Goal: Task Accomplishment & Management: Complete application form

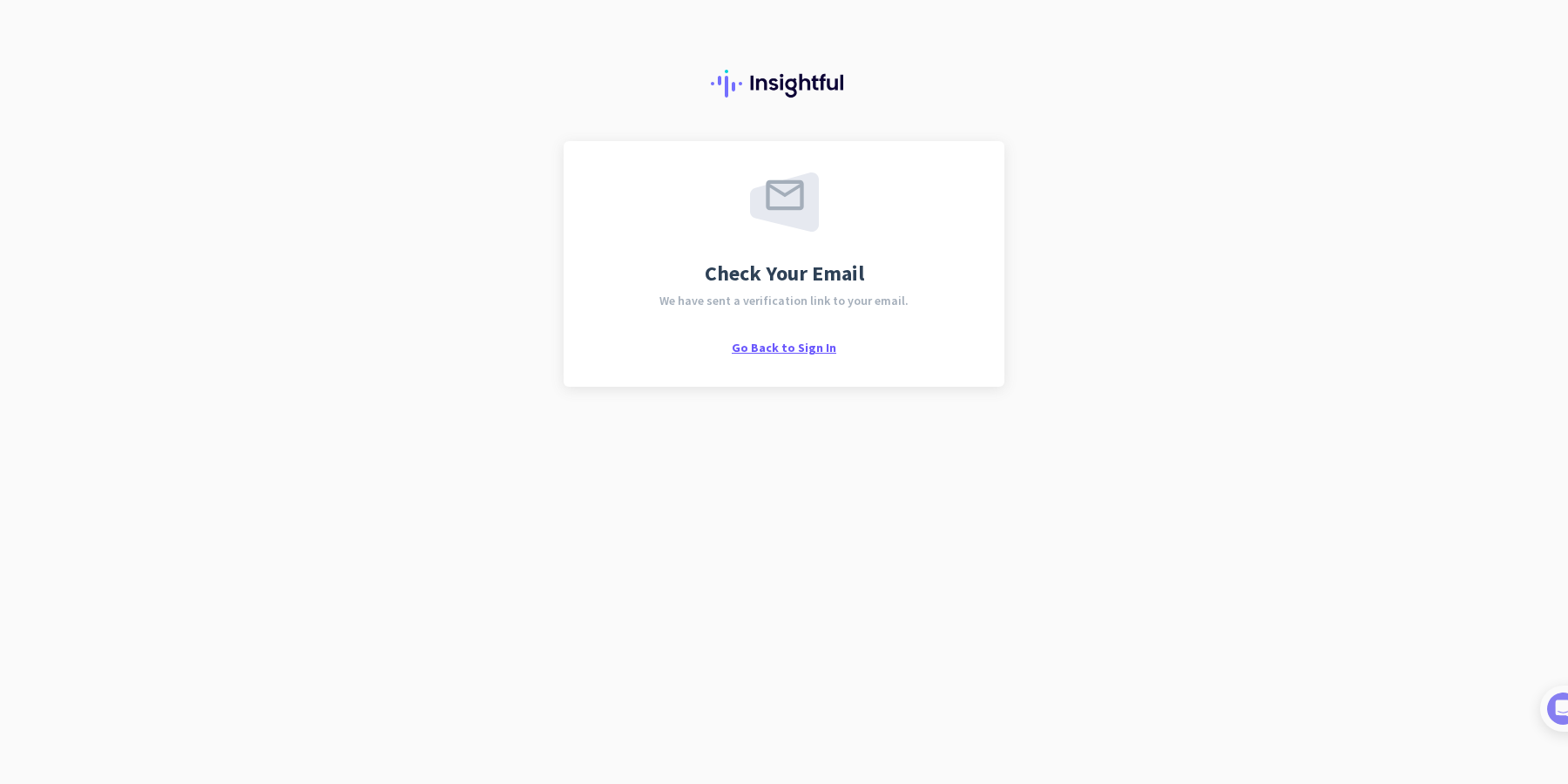
click at [781, 347] on span "Go Back to Sign In" at bounding box center [784, 348] width 105 height 16
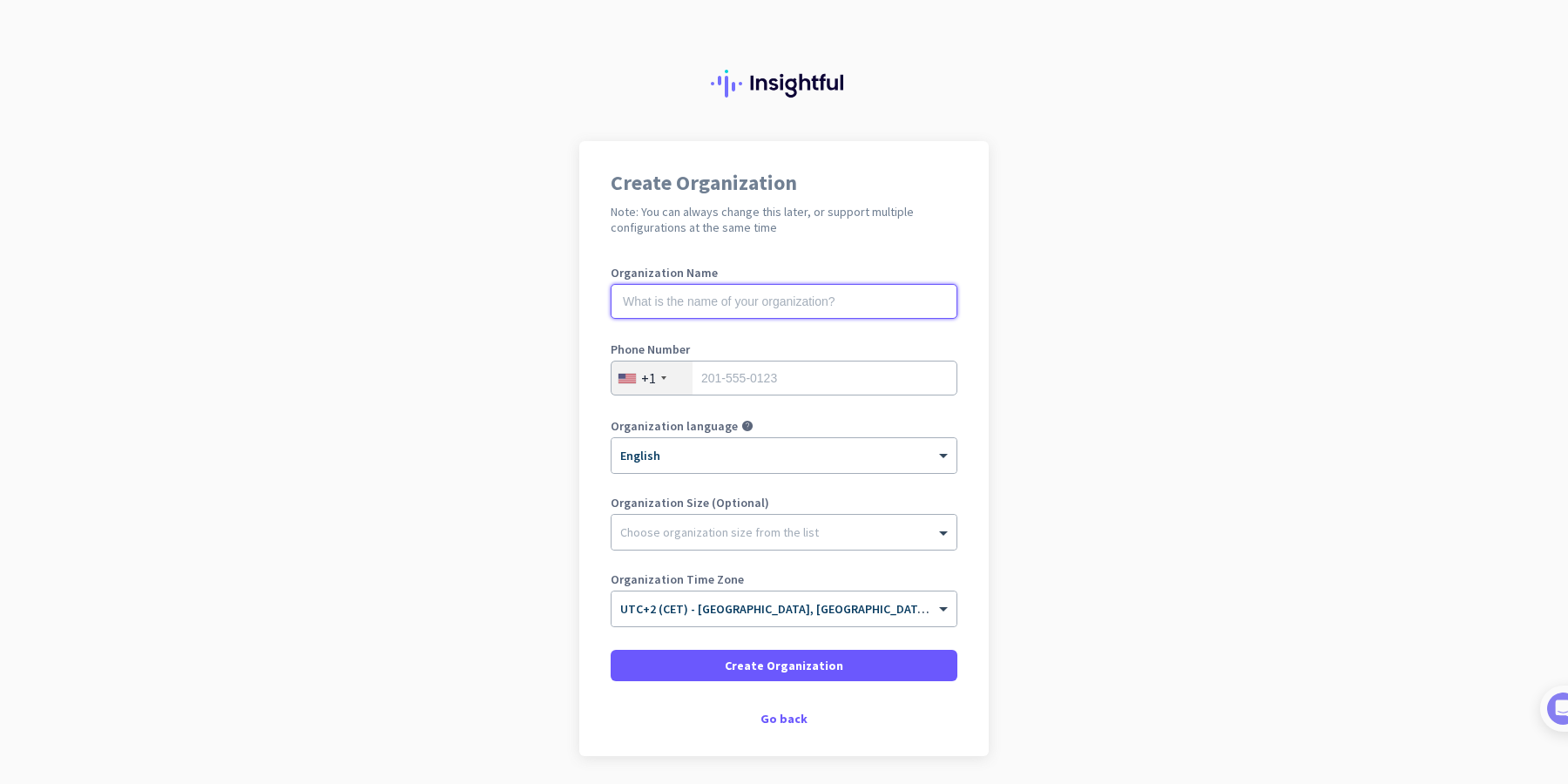
click at [676, 309] on input "text" at bounding box center [784, 301] width 347 height 35
type input "Delete ORG"
click at [644, 383] on div "+1" at bounding box center [648, 378] width 15 height 18
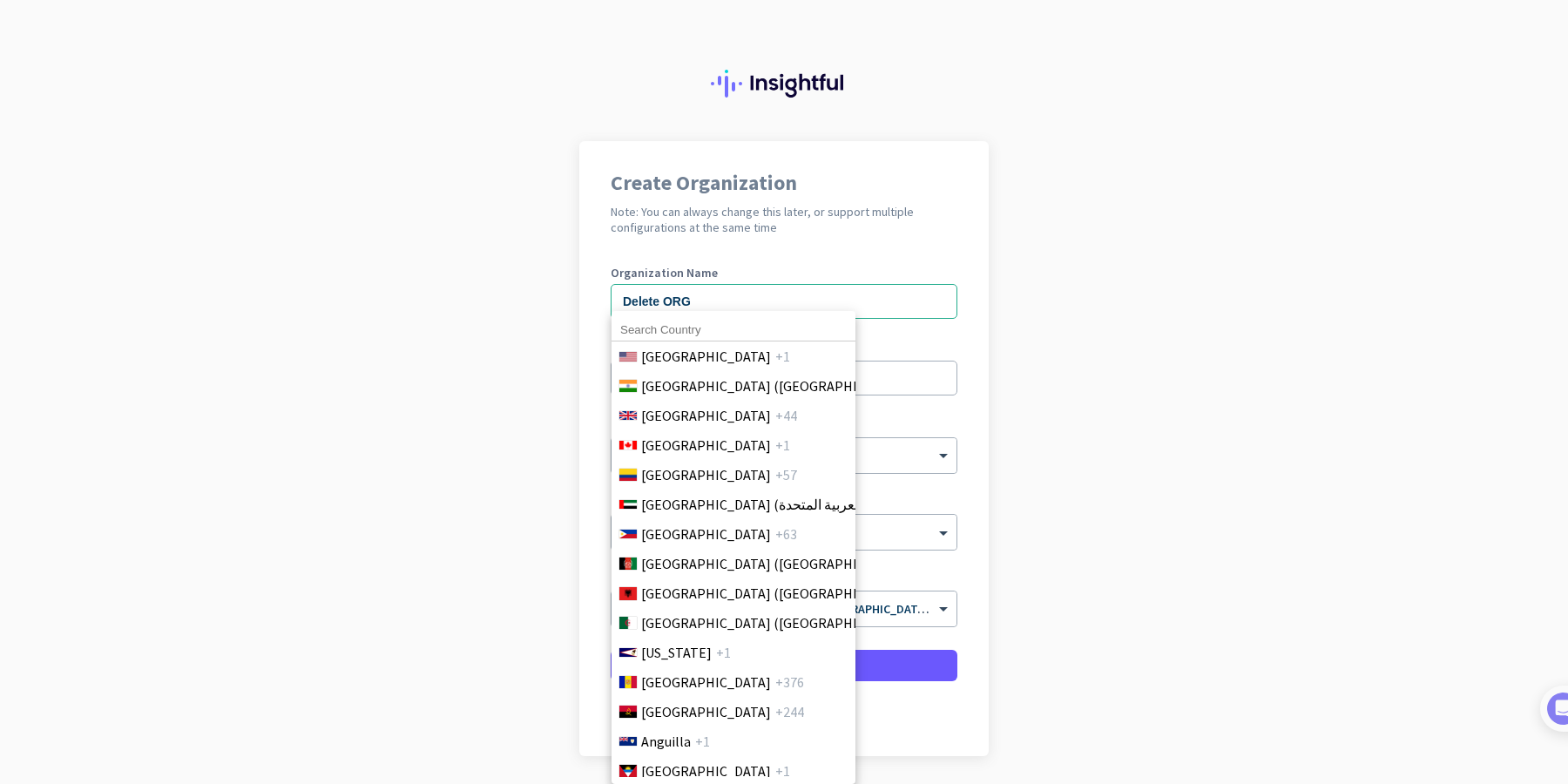
click at [677, 331] on input at bounding box center [733, 330] width 244 height 23
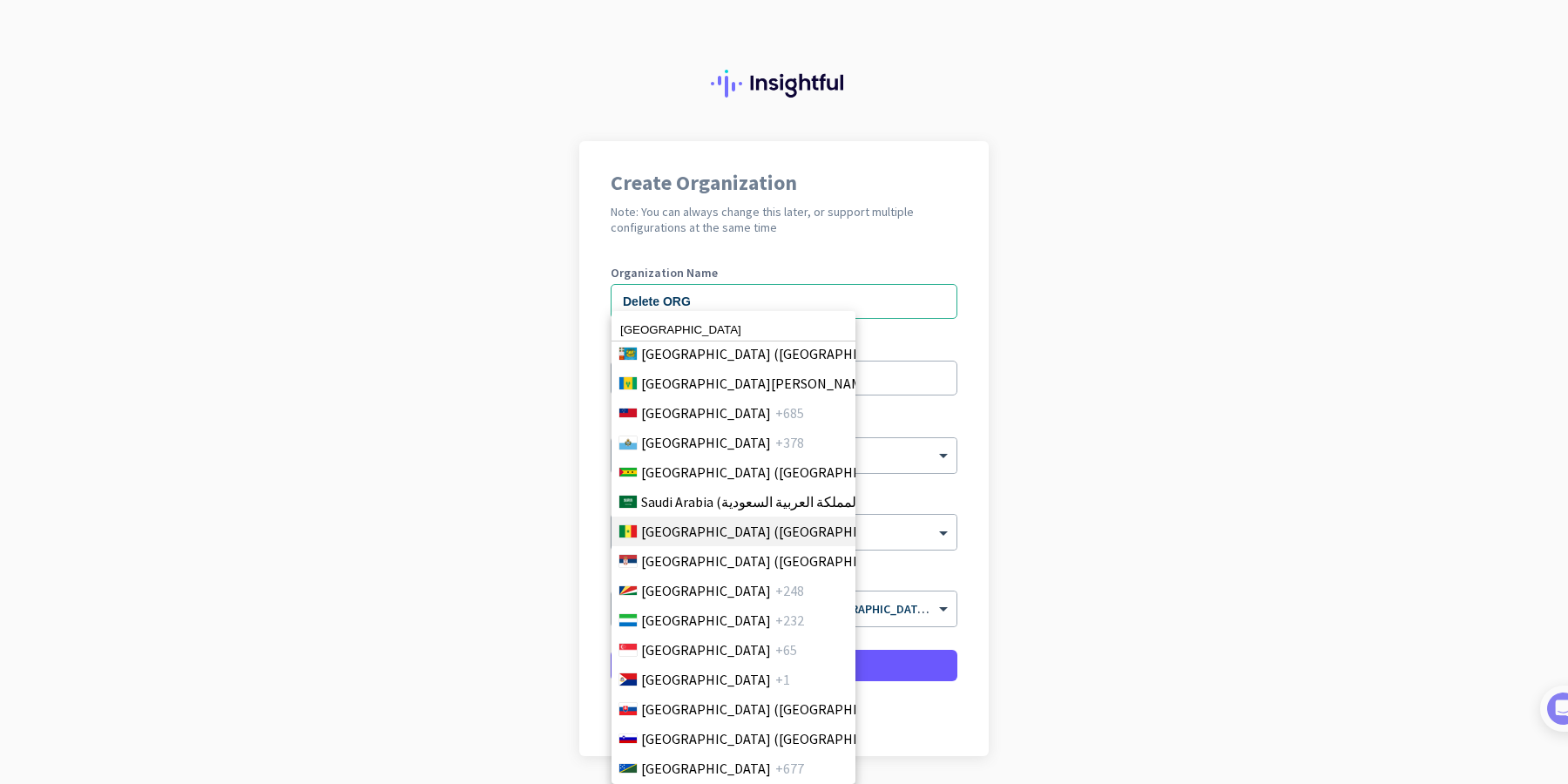
scroll to position [5632, 0]
type input "[GEOGRAPHIC_DATA]"
click at [661, 557] on span "[GEOGRAPHIC_DATA] ([GEOGRAPHIC_DATA])" at bounding box center [777, 559] width 272 height 21
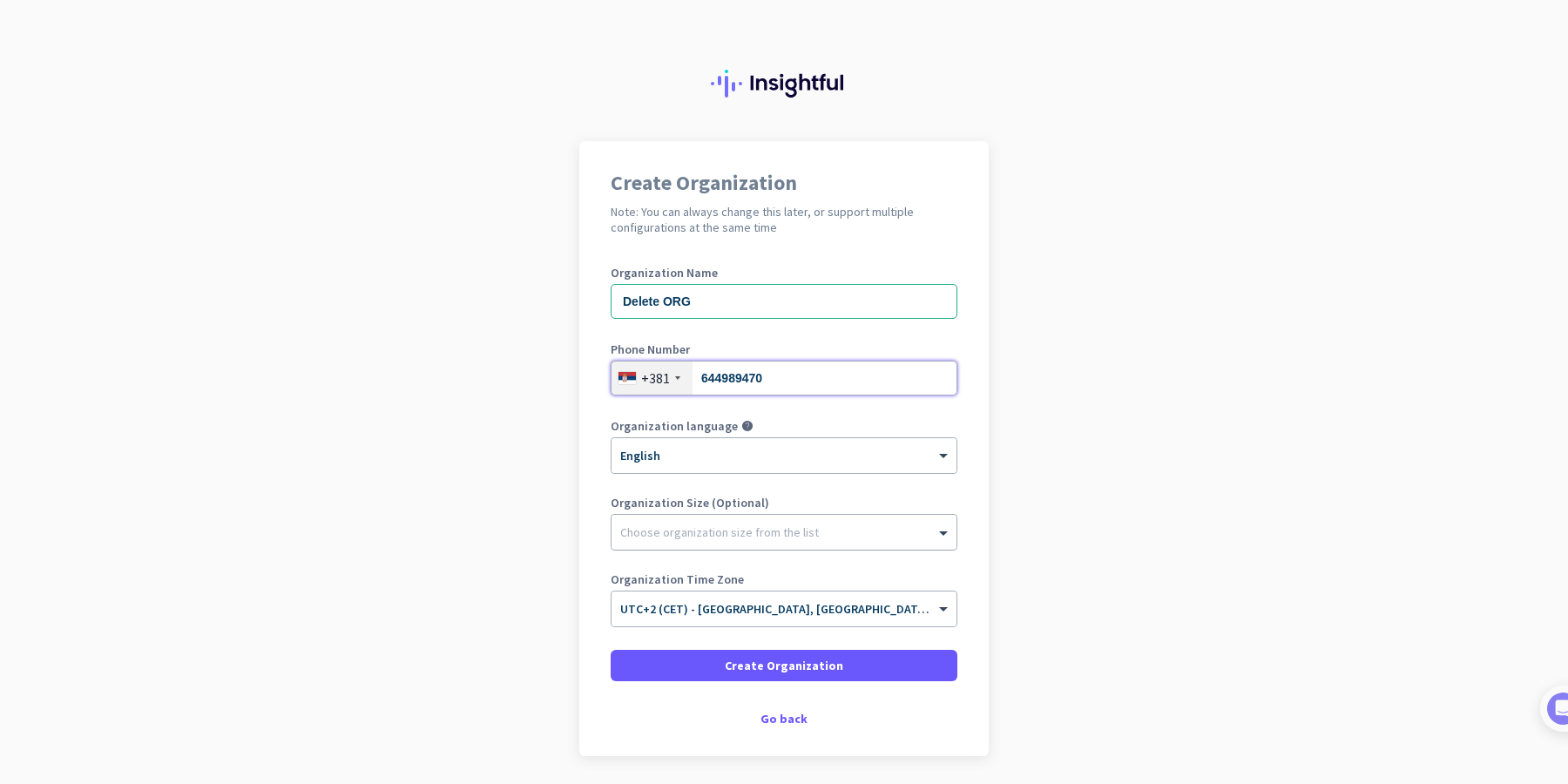
type input "644989470"
click at [688, 533] on div at bounding box center [784, 528] width 345 height 18
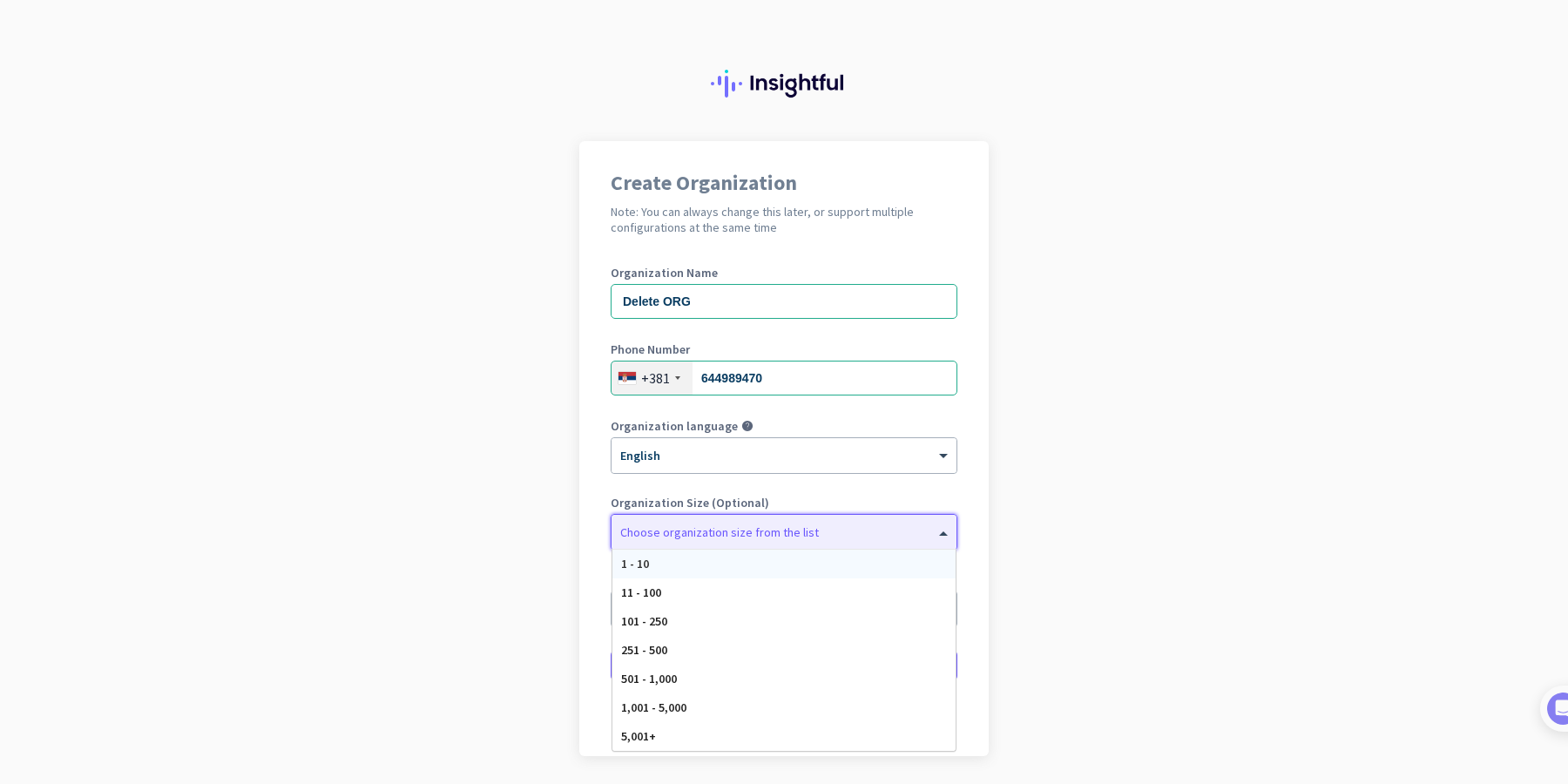
click at [674, 568] on div "1 - 10" at bounding box center [784, 564] width 344 height 28
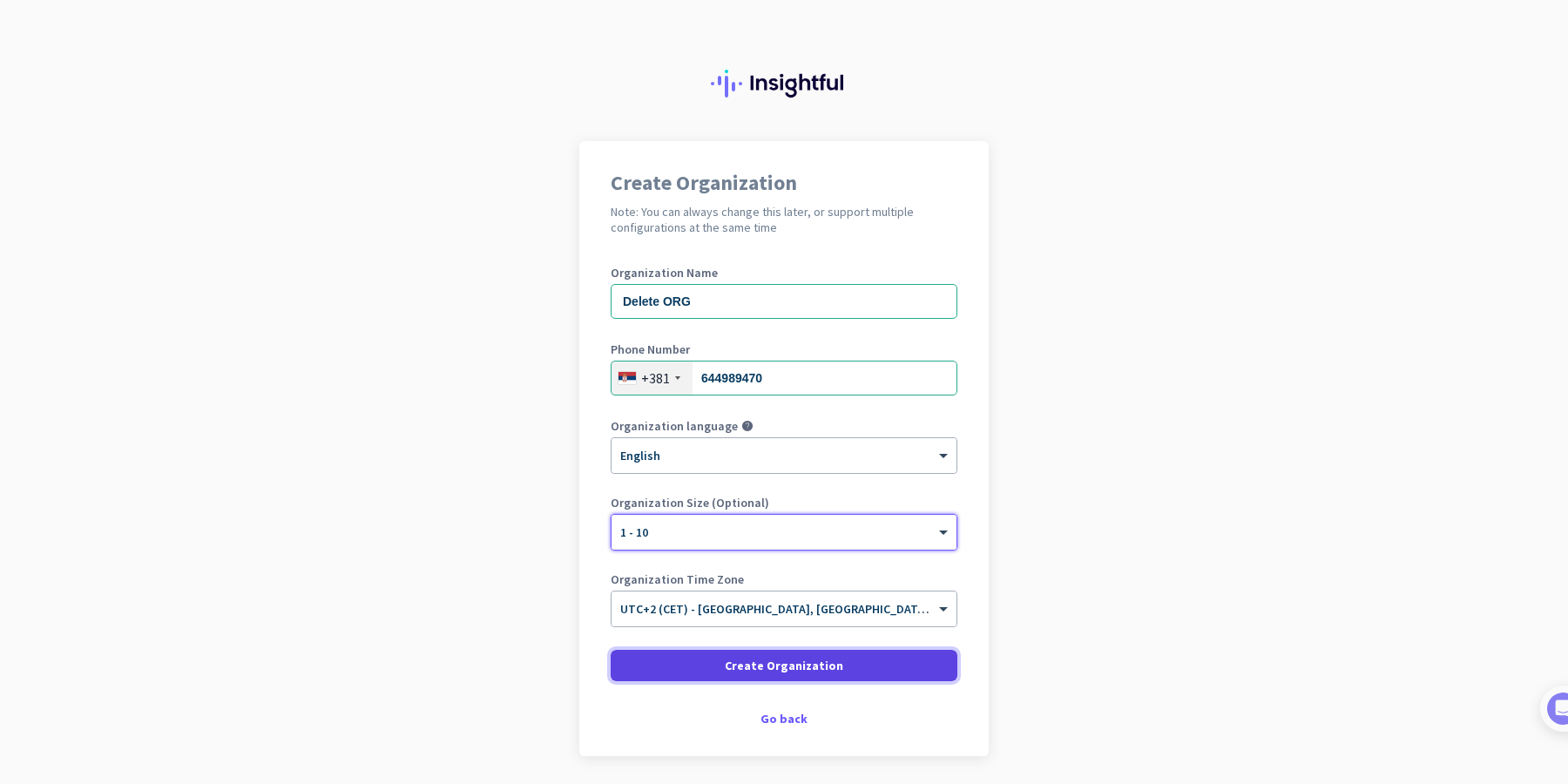
click at [674, 663] on span at bounding box center [784, 665] width 347 height 42
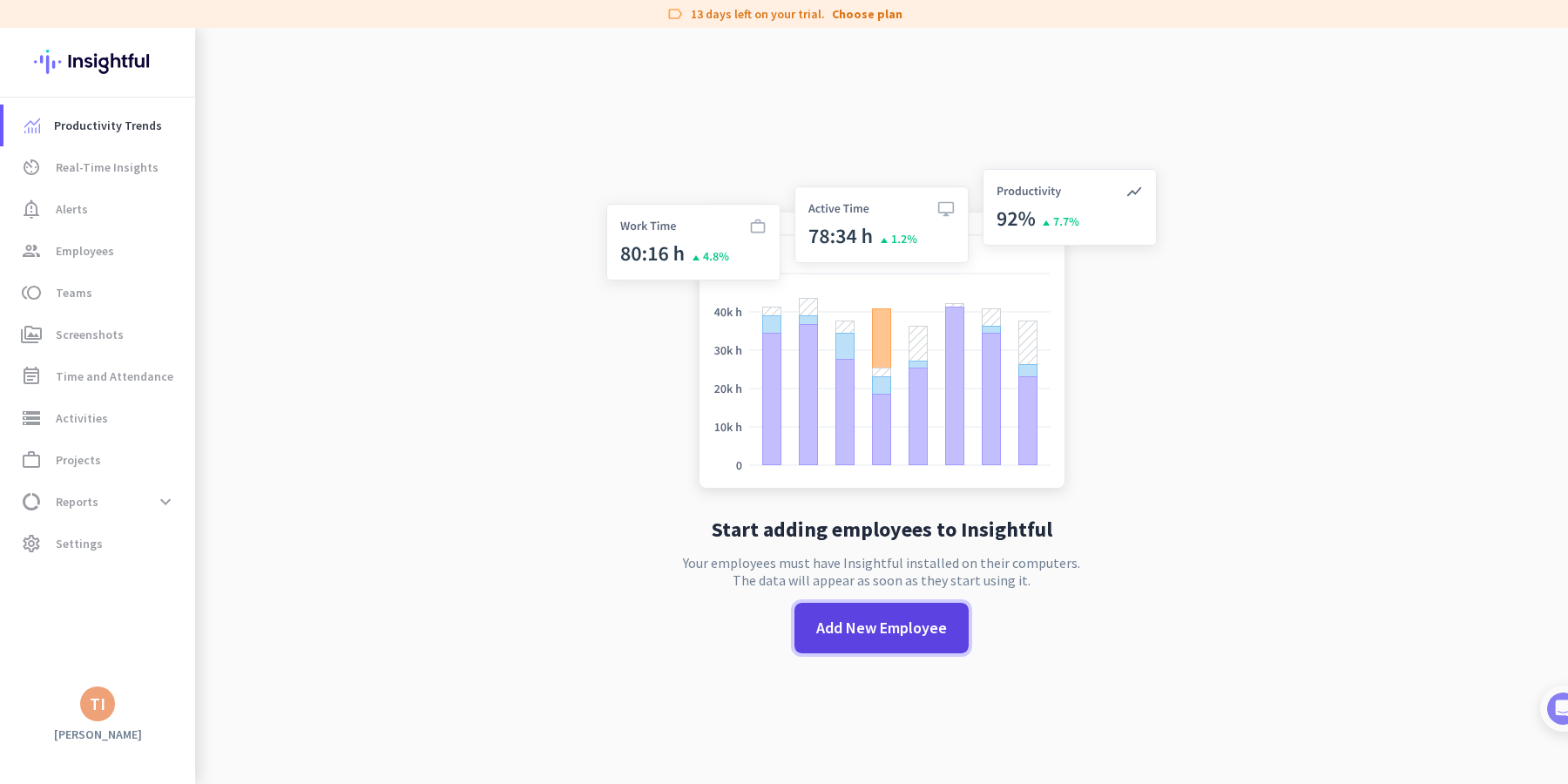
click at [914, 639] on span at bounding box center [882, 628] width 174 height 42
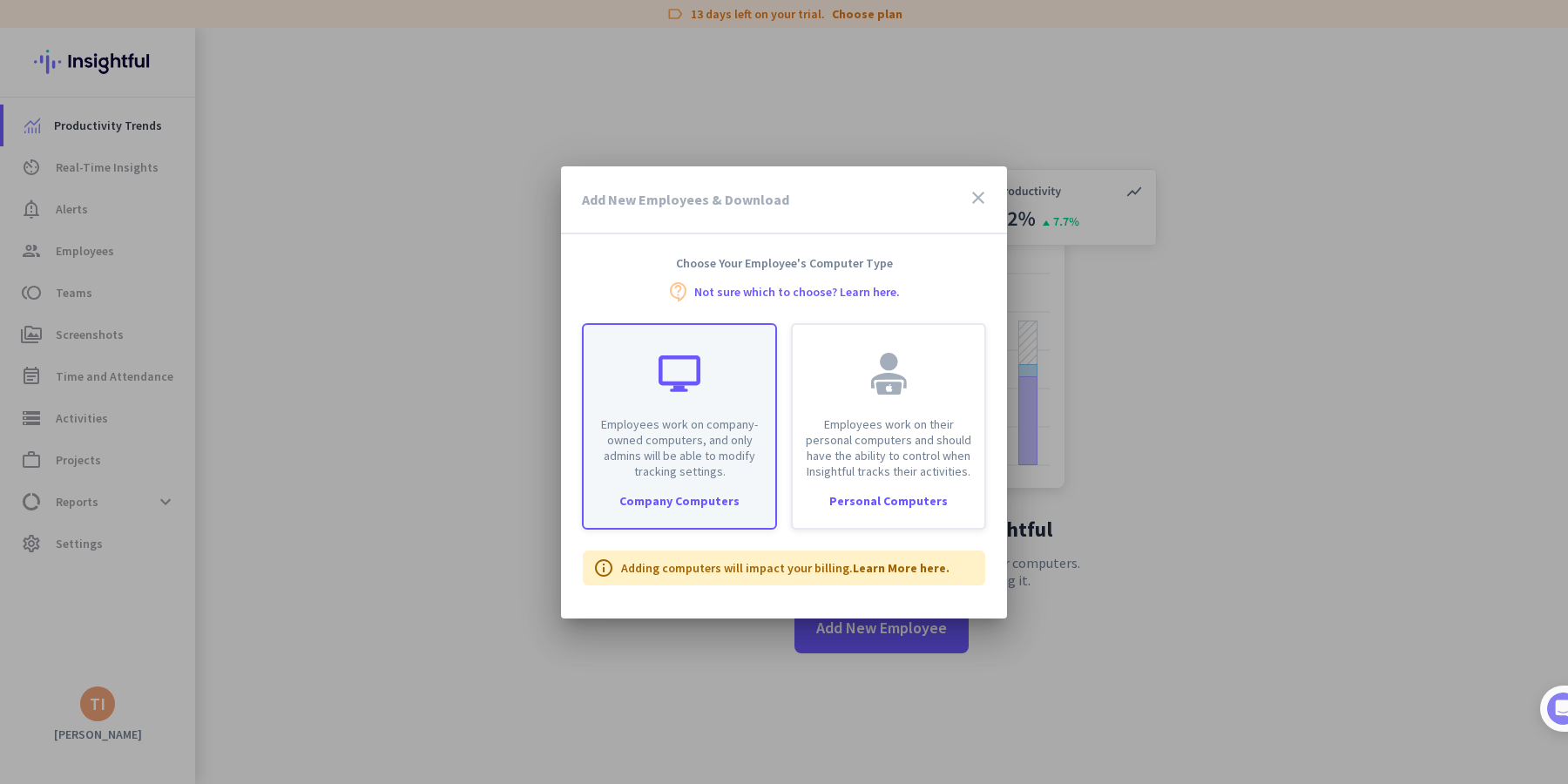
click at [640, 475] on p "Employees work on company-owned computers, and only admins will be able to modi…" at bounding box center [679, 447] width 170 height 63
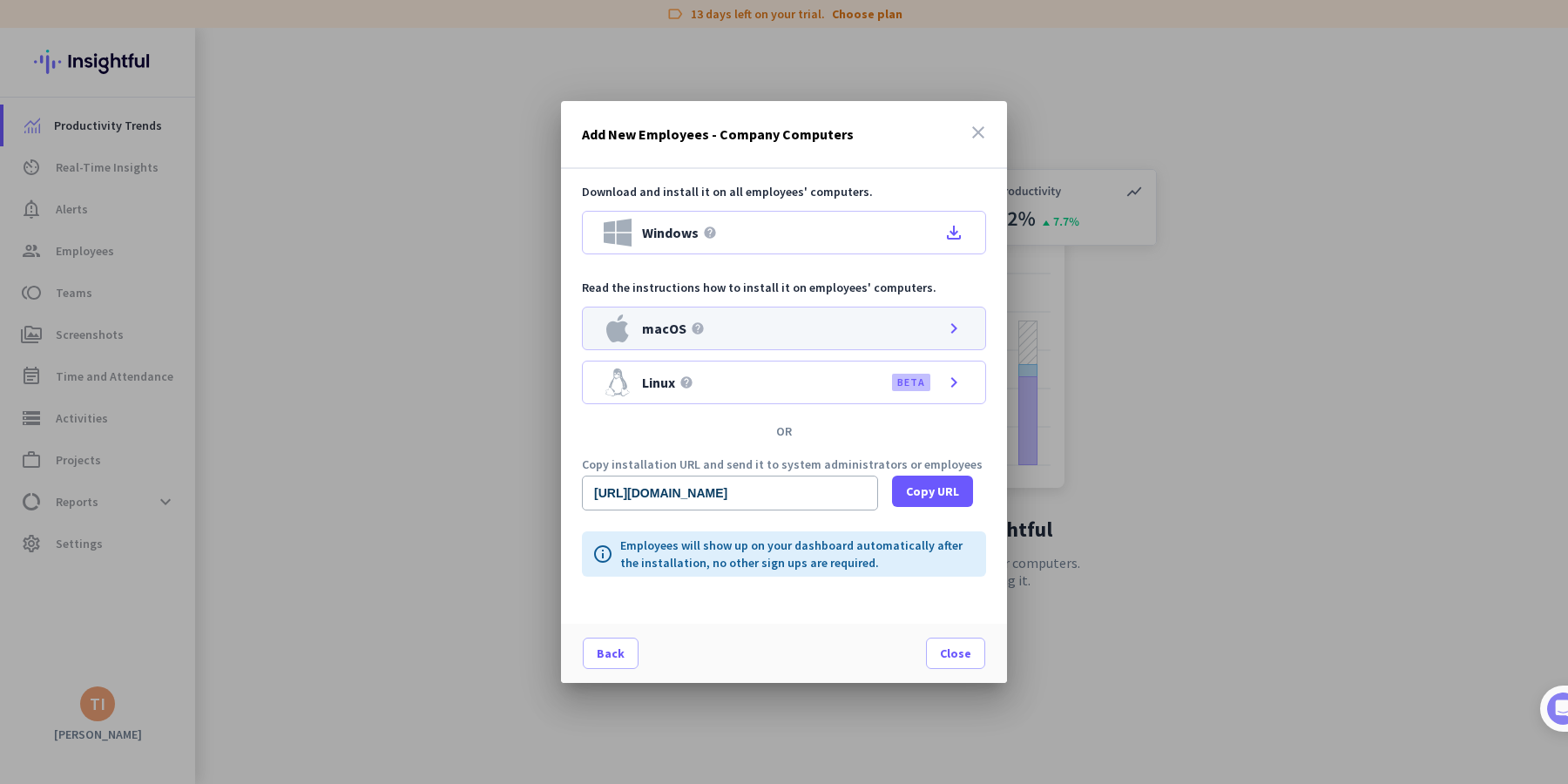
click at [952, 335] on icon "chevron_right" at bounding box center [954, 329] width 21 height 21
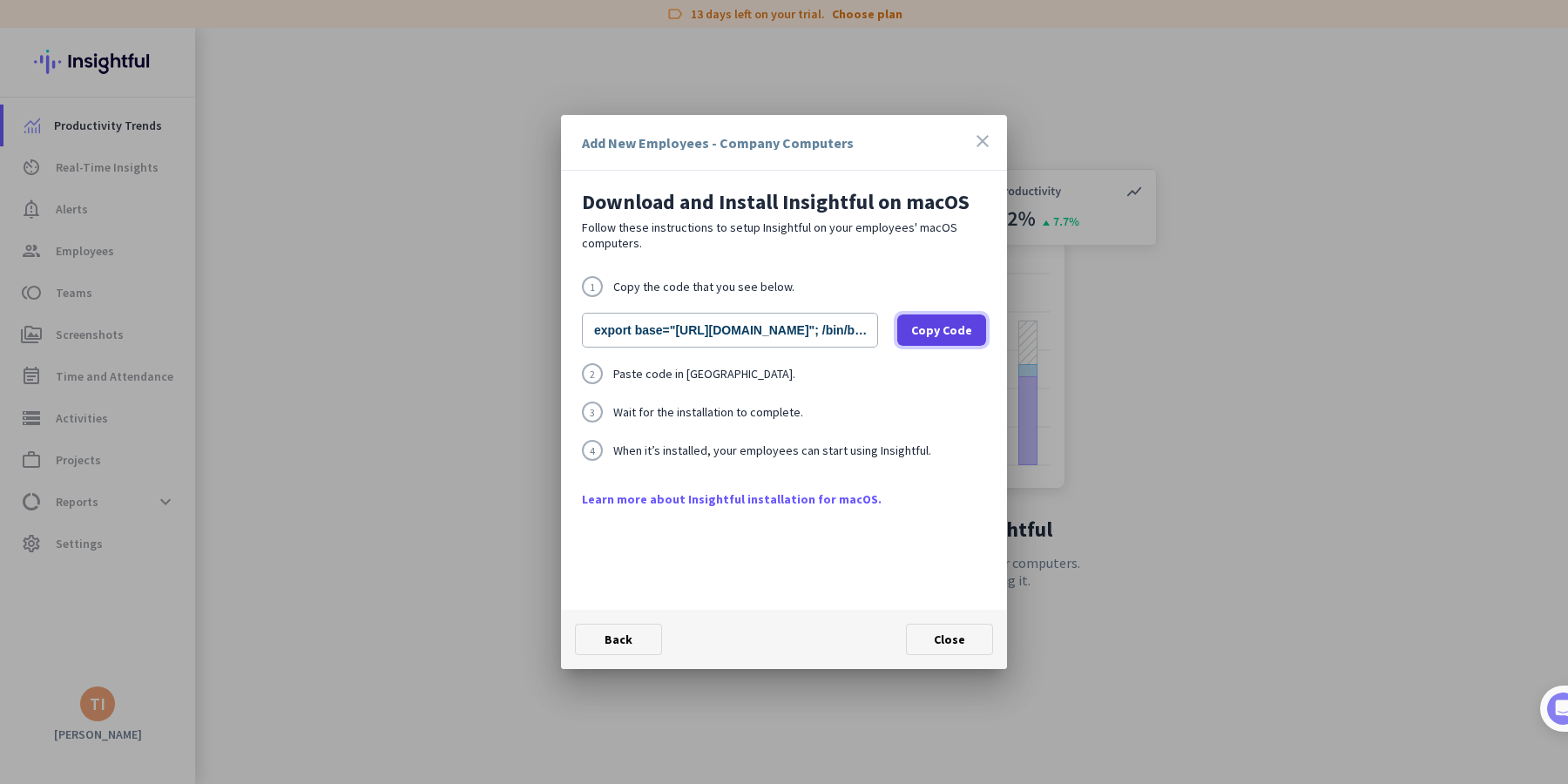
click at [941, 333] on span "Copy Code" at bounding box center [941, 330] width 61 height 18
click at [628, 635] on span "Back" at bounding box center [618, 639] width 28 height 16
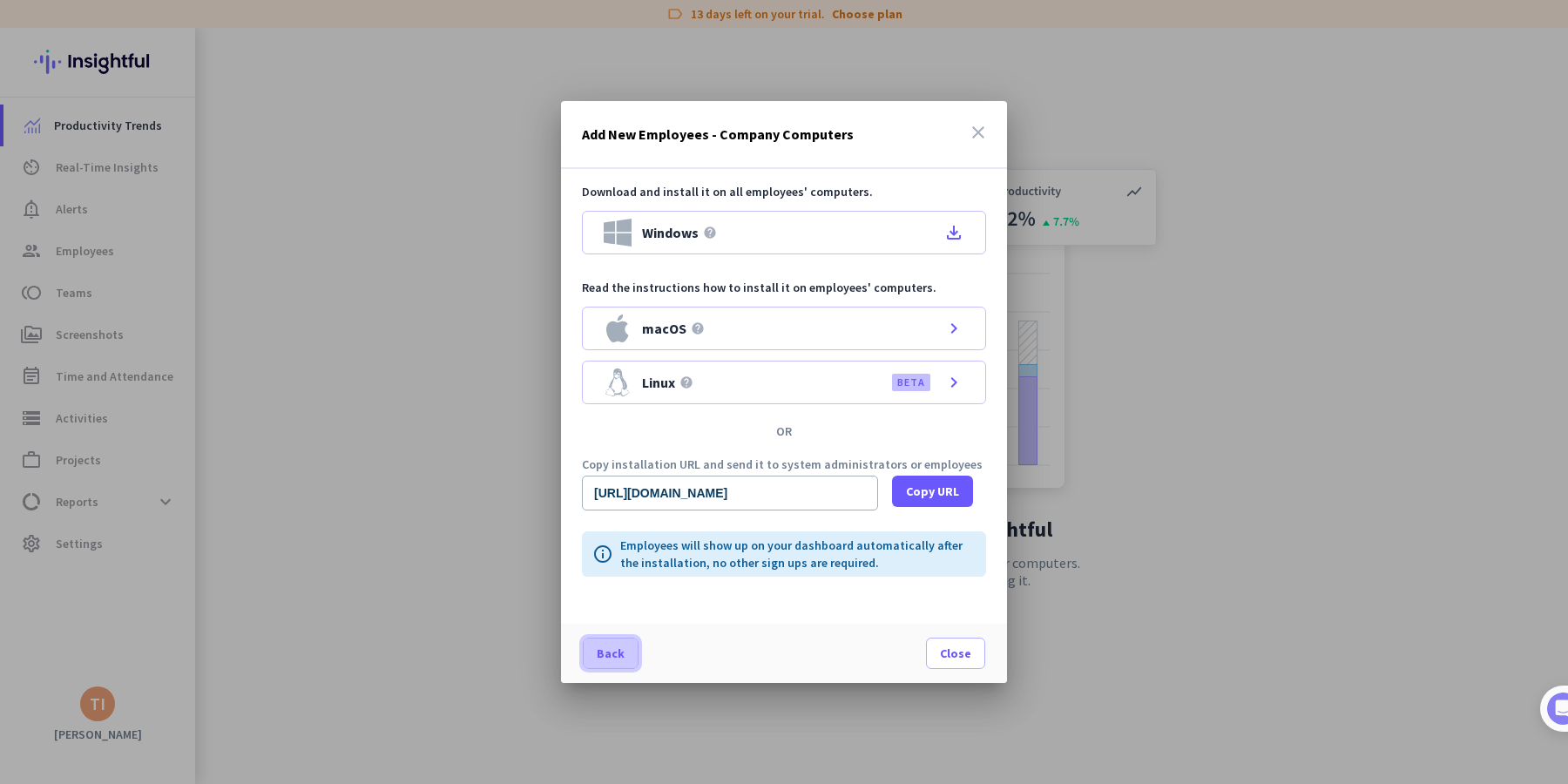
click at [596, 653] on span at bounding box center [610, 653] width 54 height 42
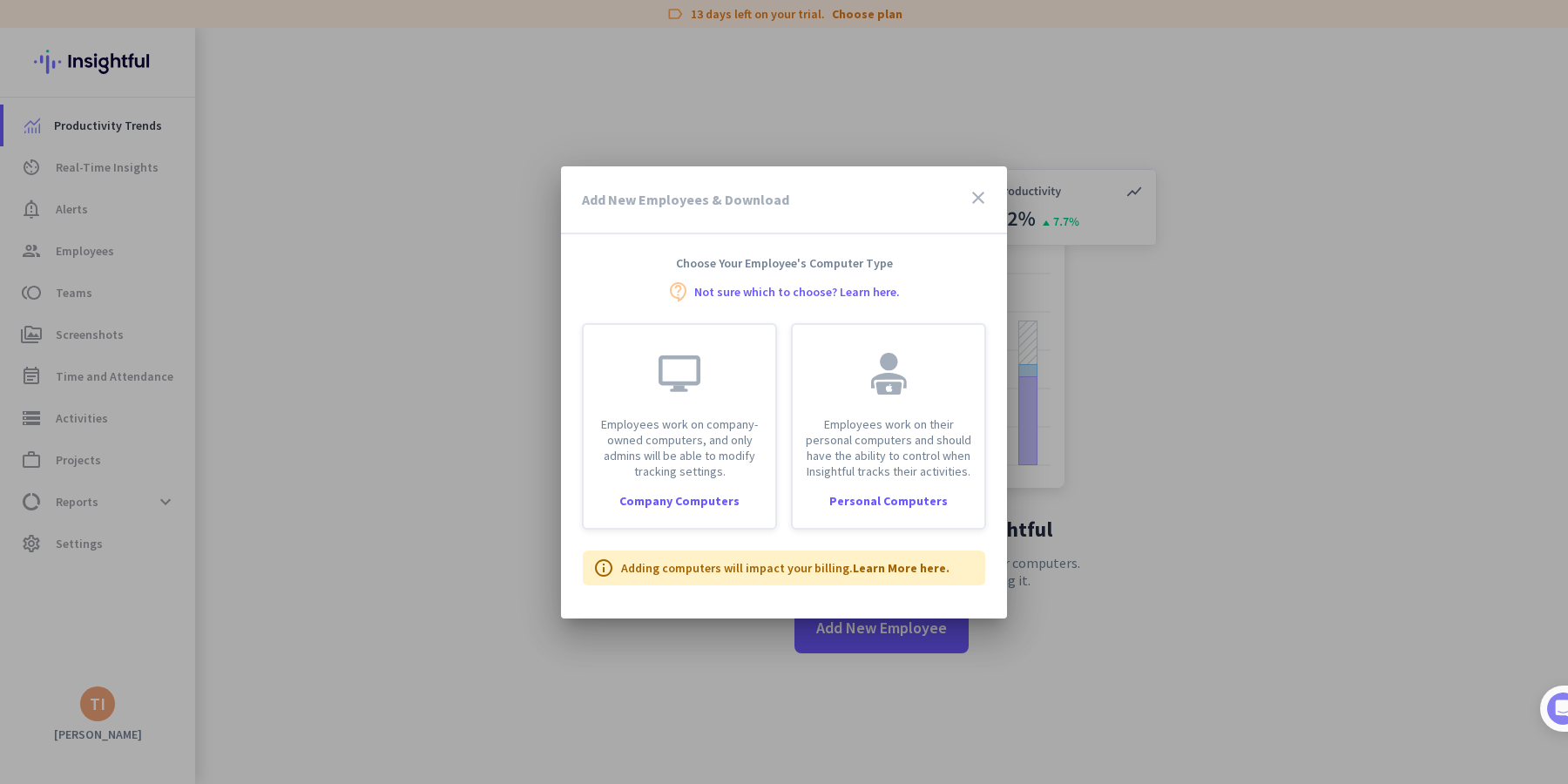
click at [976, 187] on icon "close" at bounding box center [978, 198] width 21 height 21
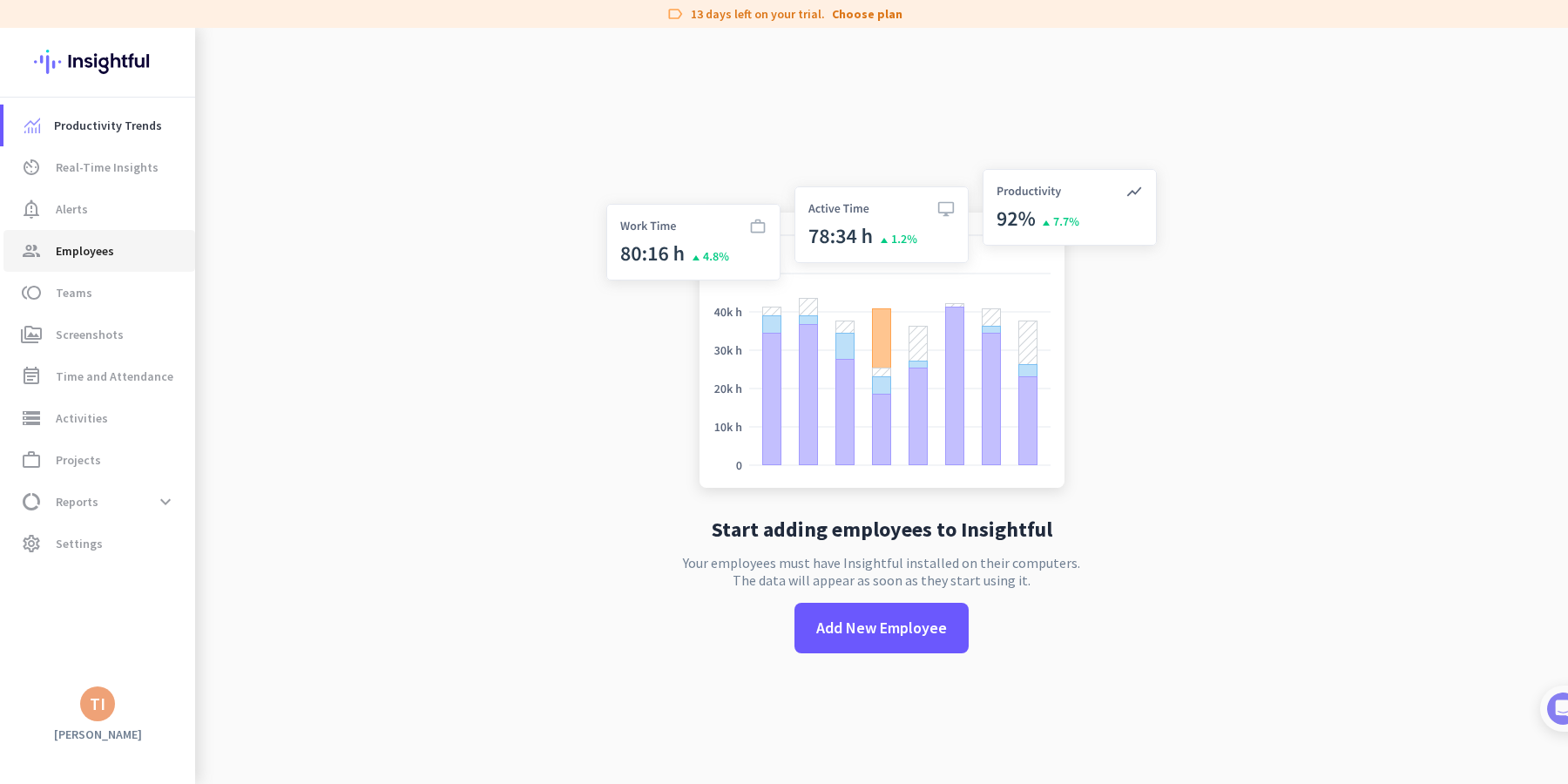
click at [77, 260] on span "Employees" at bounding box center [85, 251] width 59 height 21
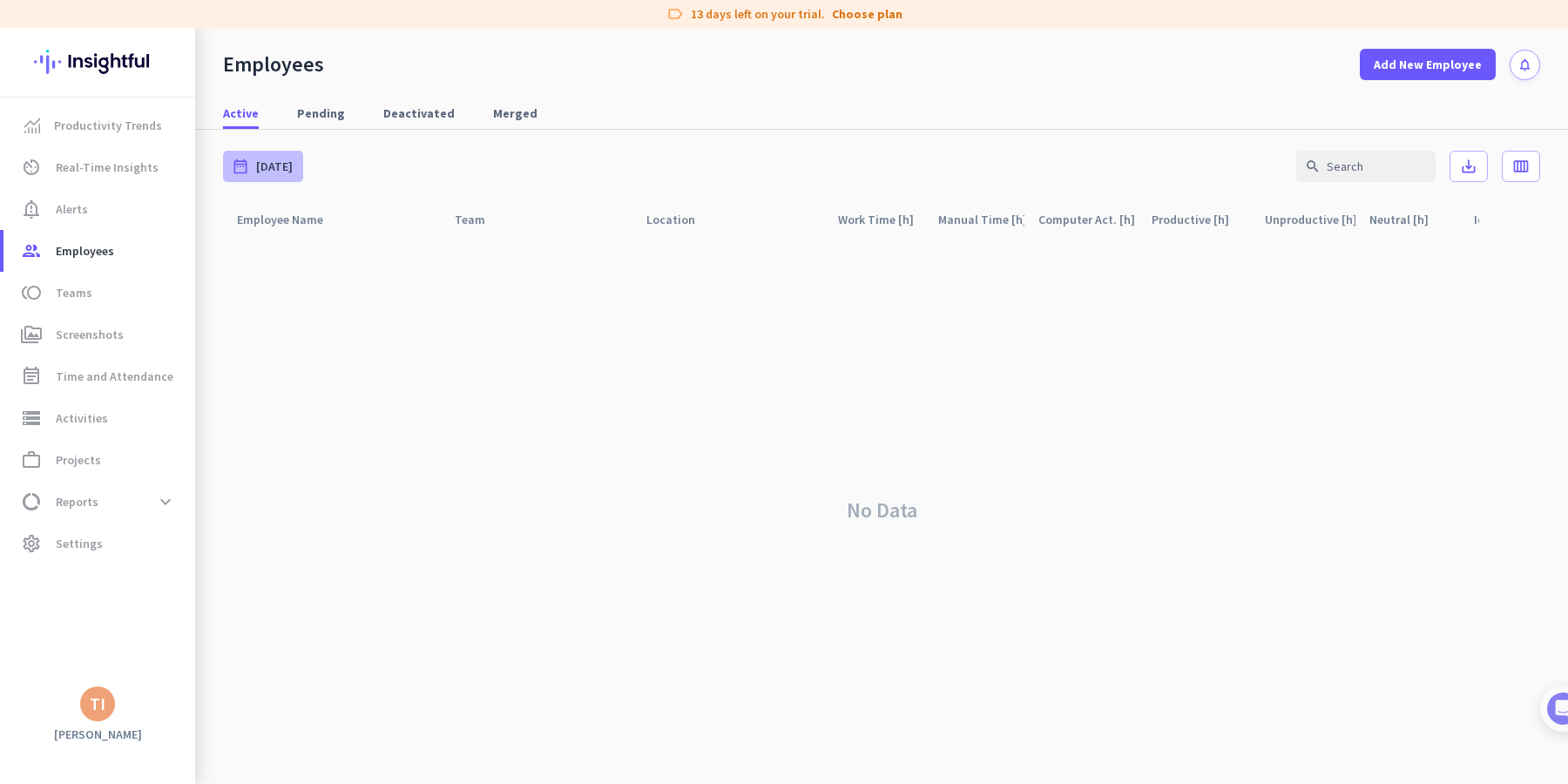
click at [282, 163] on span "[DATE]" at bounding box center [273, 167] width 36 height 18
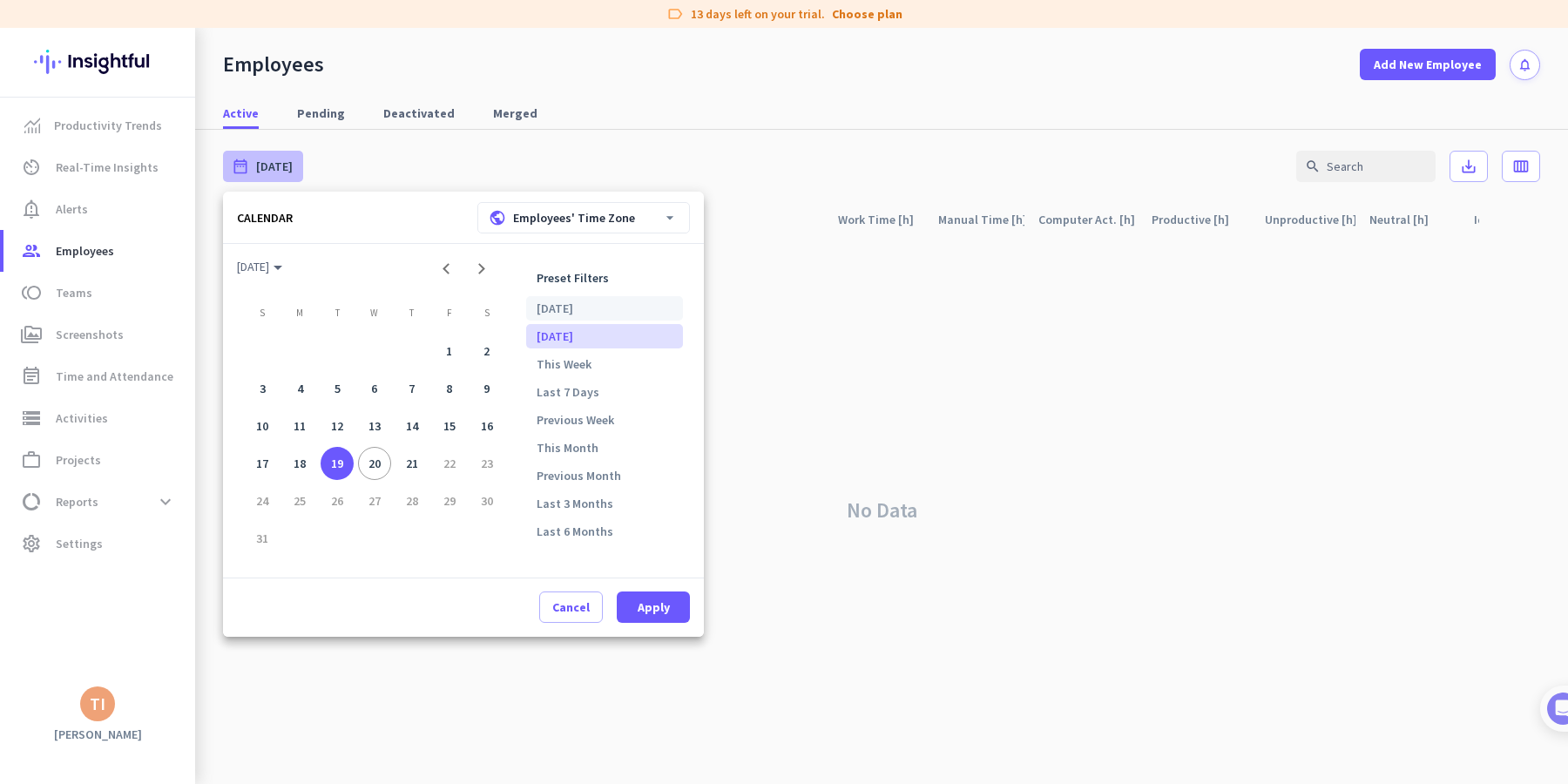
click at [546, 309] on li "[DATE]" at bounding box center [605, 308] width 157 height 24
click at [669, 614] on span at bounding box center [653, 606] width 73 height 42
type input "[DATE] - [DATE]"
